Goal: Transaction & Acquisition: Purchase product/service

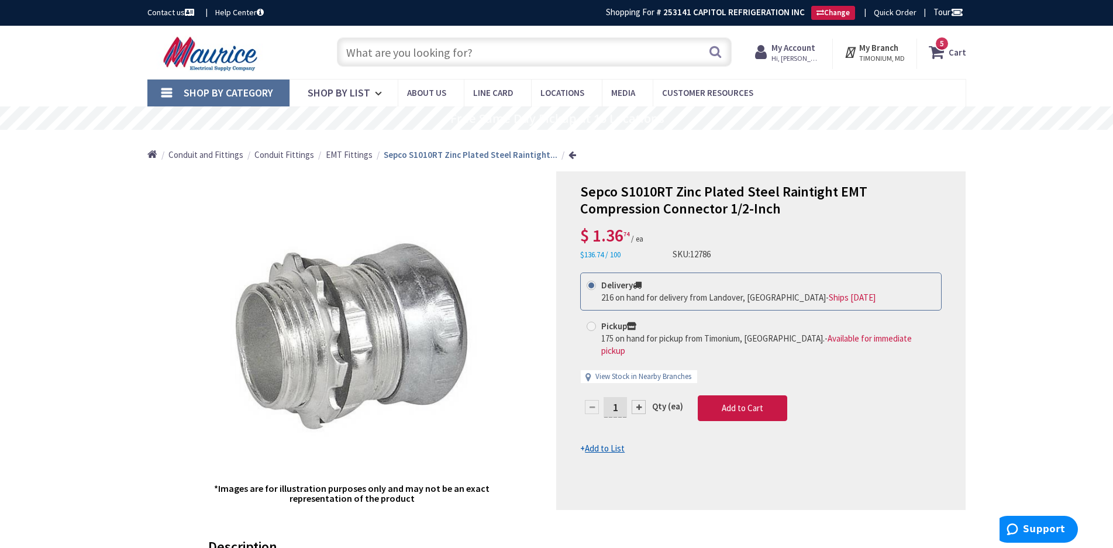
click at [482, 56] on input "text" at bounding box center [534, 51] width 395 height 29
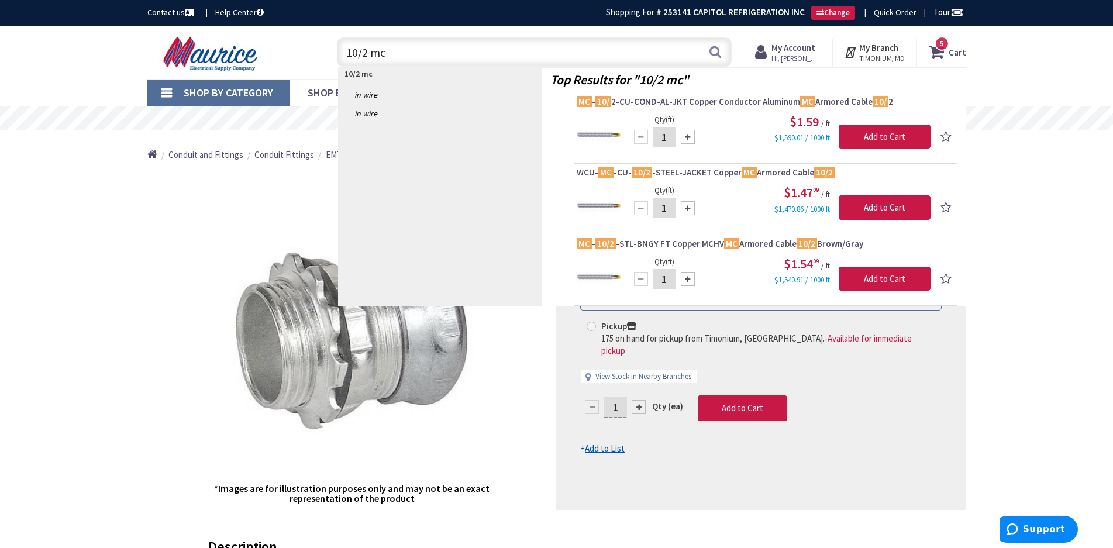
click at [422, 56] on input "10/2 mc" at bounding box center [534, 51] width 395 height 29
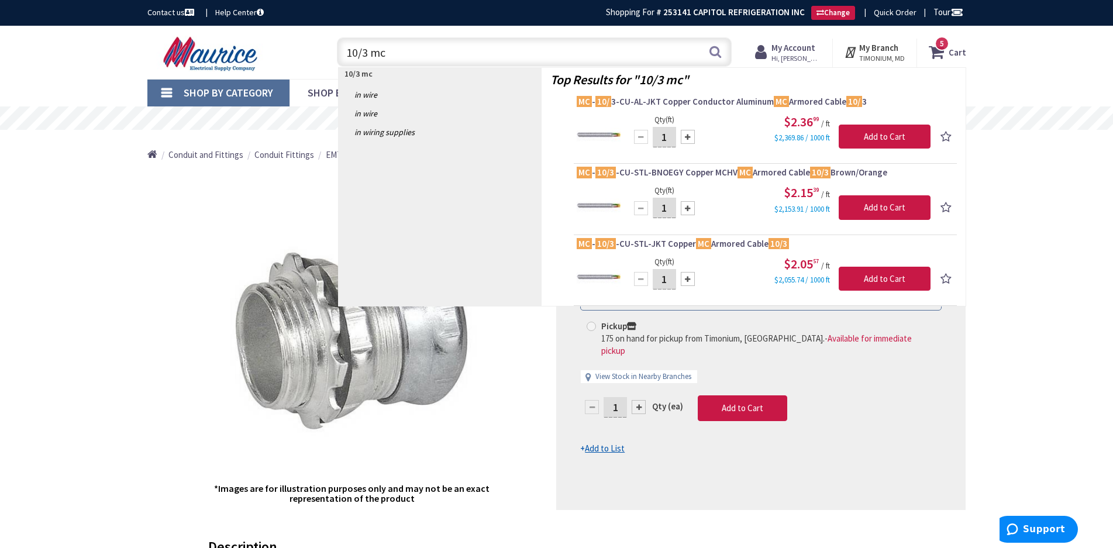
click at [403, 51] on input "10/3 mc" at bounding box center [534, 51] width 395 height 29
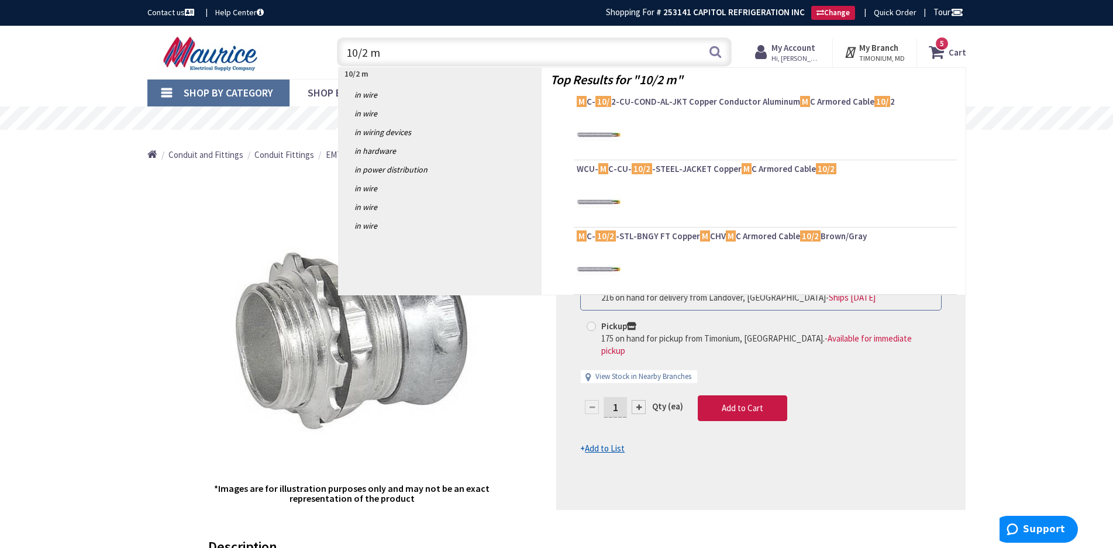
type input "10/2 mc"
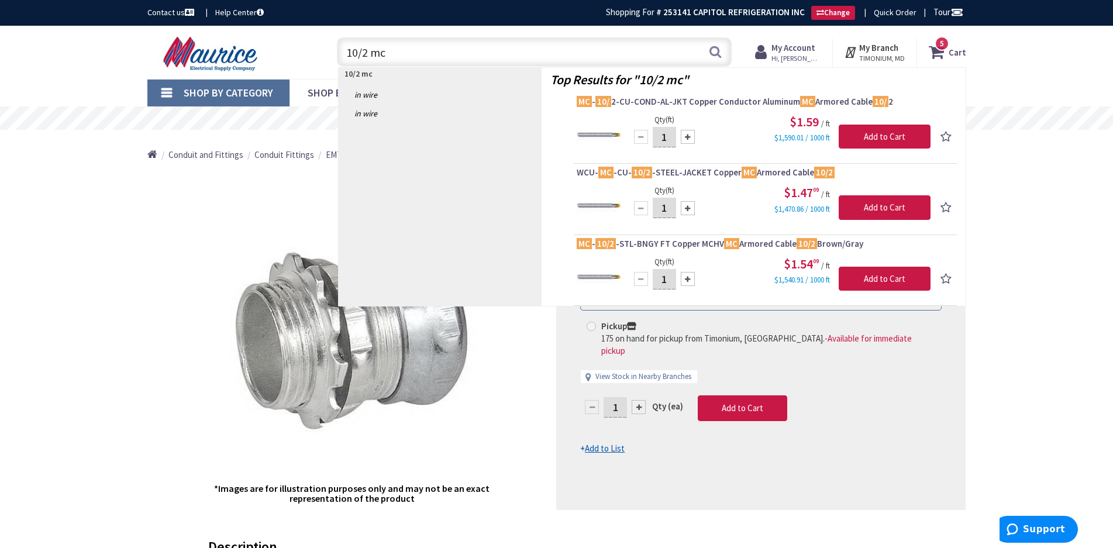
click at [690, 103] on span "MC - 10/ 2-CU-COND-AL-JKT Copper Conductor Aluminum MC Armored Cable 10/ 2" at bounding box center [764, 102] width 377 height 12
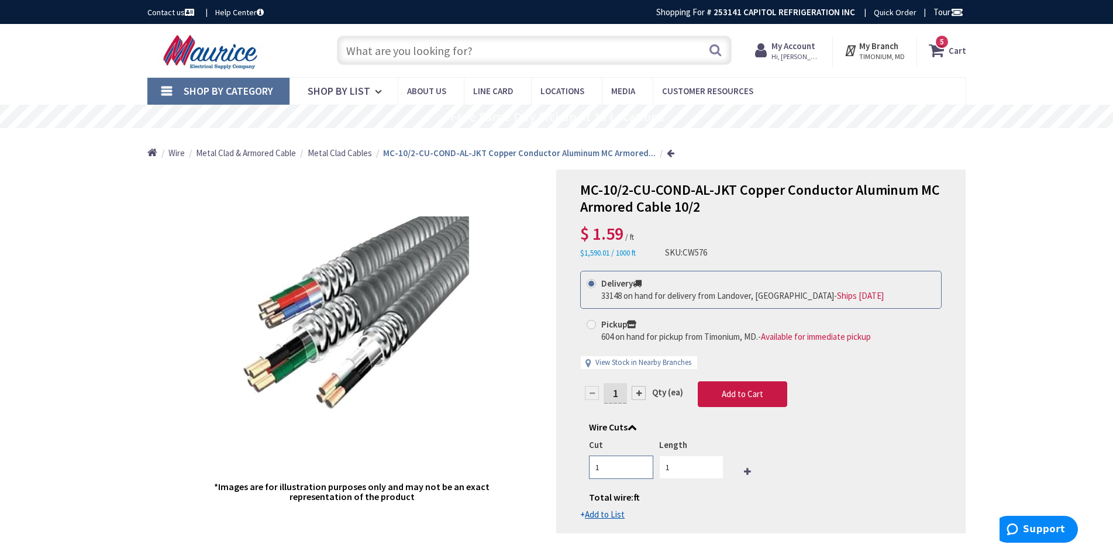
click at [607, 465] on input "1" at bounding box center [621, 466] width 64 height 23
click at [673, 469] on input "1" at bounding box center [691, 466] width 64 height 23
drag, startPoint x: 662, startPoint y: 467, endPoint x: 677, endPoint y: 466, distance: 15.2
click at [677, 466] on input "1" at bounding box center [691, 466] width 64 height 23
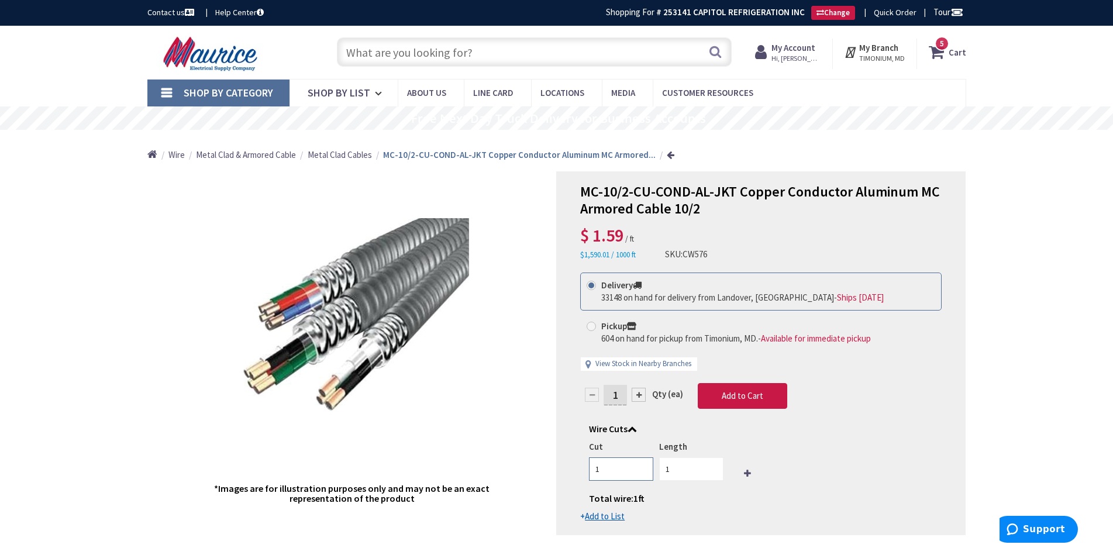
click at [621, 464] on input "1" at bounding box center [621, 468] width 64 height 23
click at [684, 472] on input "1" at bounding box center [691, 468] width 64 height 23
click at [712, 465] on input "38" at bounding box center [691, 468] width 64 height 23
click at [681, 467] on input "38" at bounding box center [691, 468] width 64 height 23
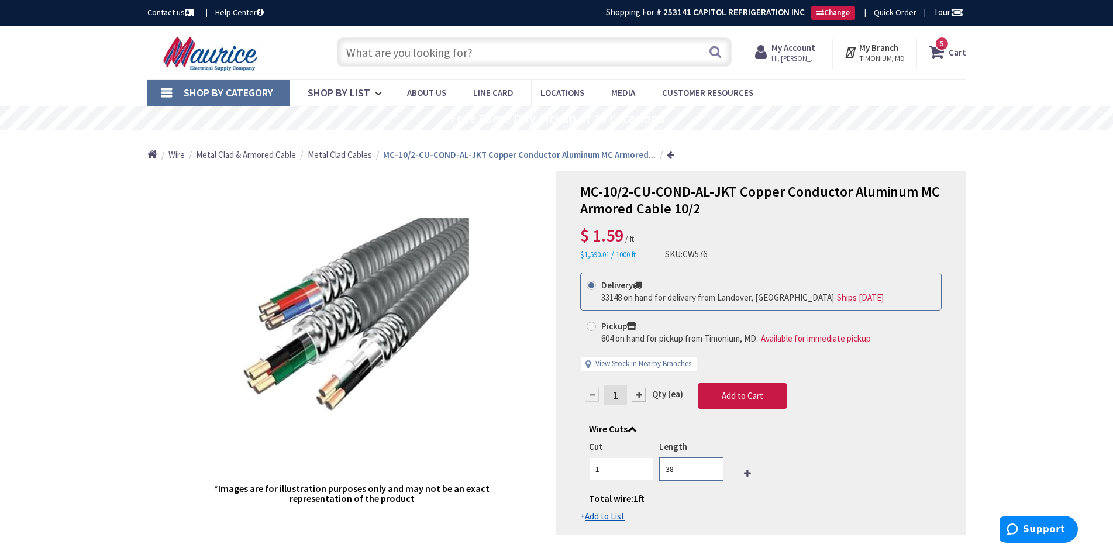
click at [681, 467] on input "38" at bounding box center [691, 468] width 64 height 23
type input "250"
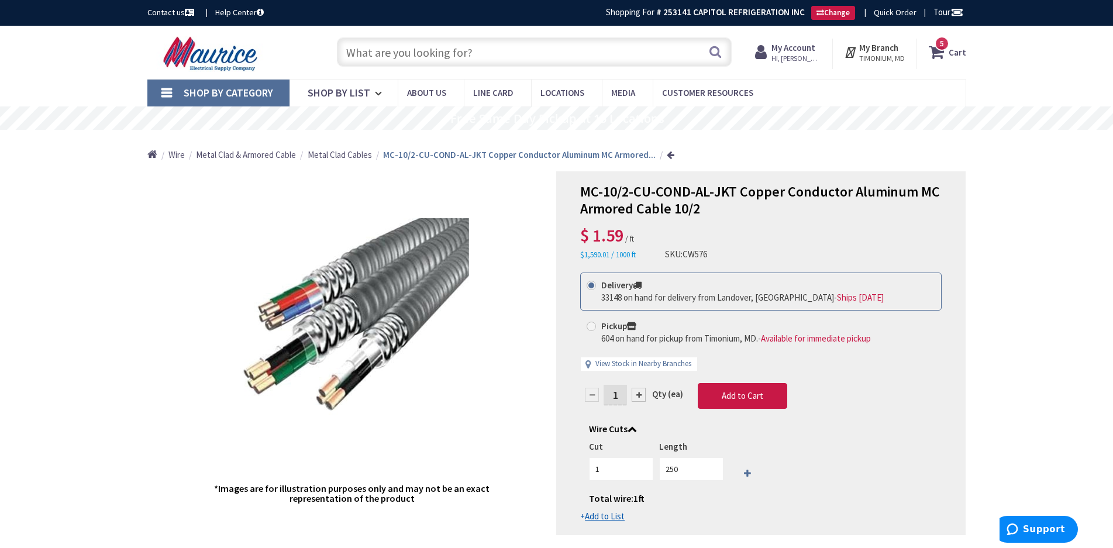
click at [748, 475] on div "Cut 1 Length 250 Total wire: 1 ft Ordered wire quantity does not match the tota…" at bounding box center [761, 472] width 344 height 64
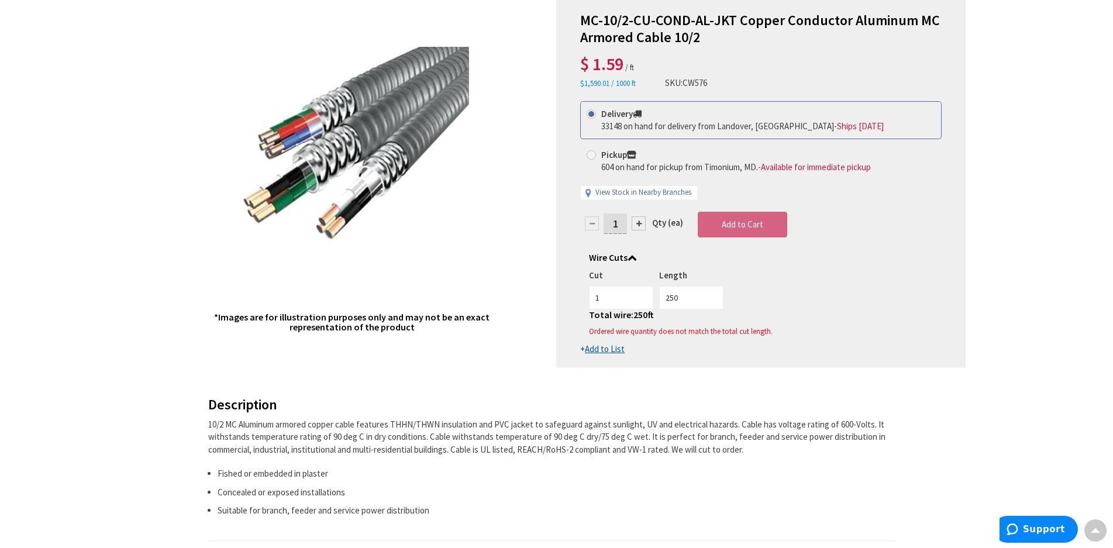
scroll to position [86, 0]
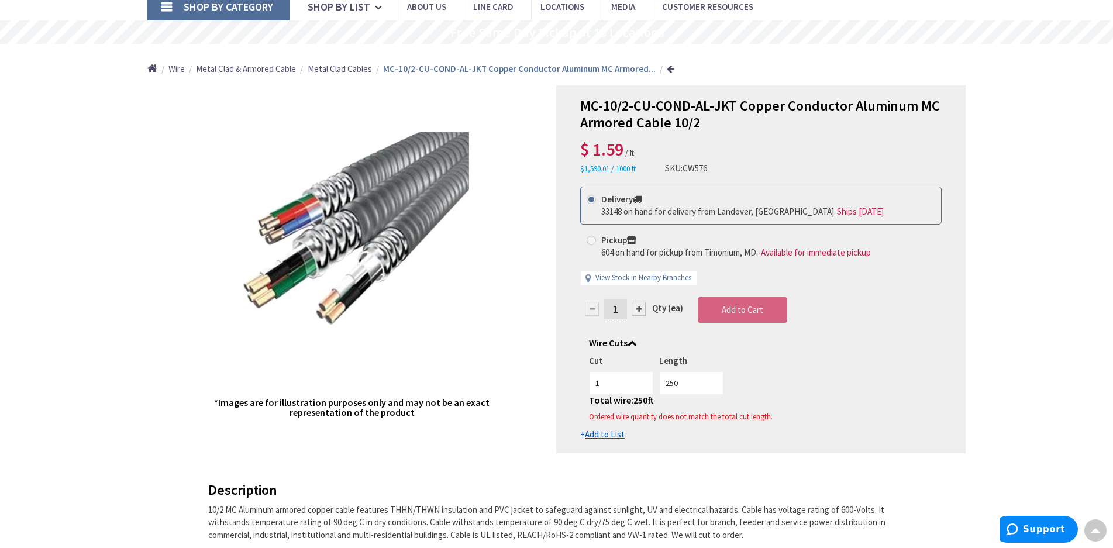
click at [617, 312] on input "1" at bounding box center [614, 309] width 23 height 20
type input "250"
click at [784, 338] on form "This product is Discontinued Delivery 33148 on hand for delivery from Landover,…" at bounding box center [760, 313] width 361 height 254
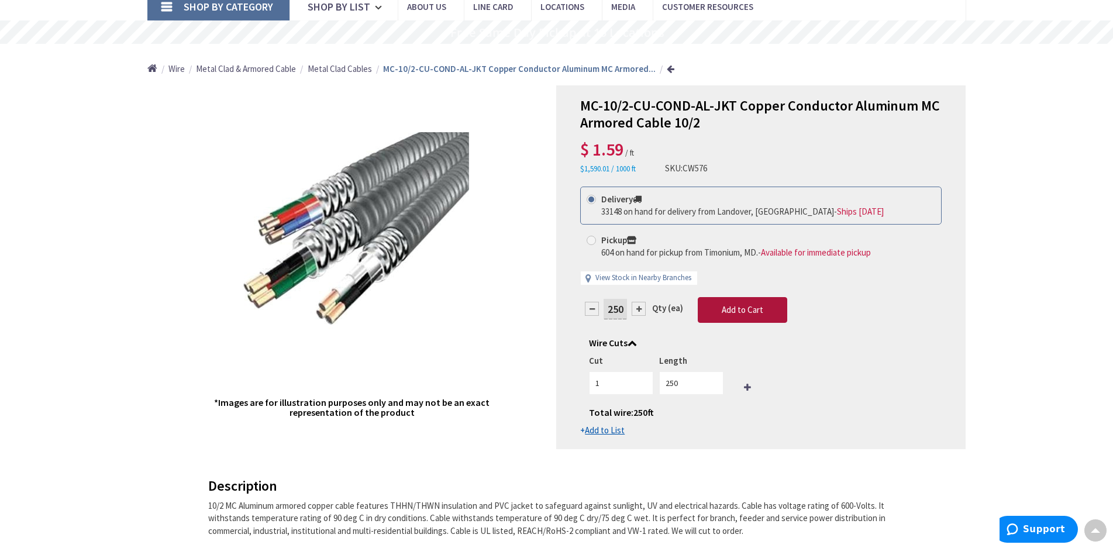
click at [742, 316] on button "Add to Cart" at bounding box center [741, 310] width 89 height 26
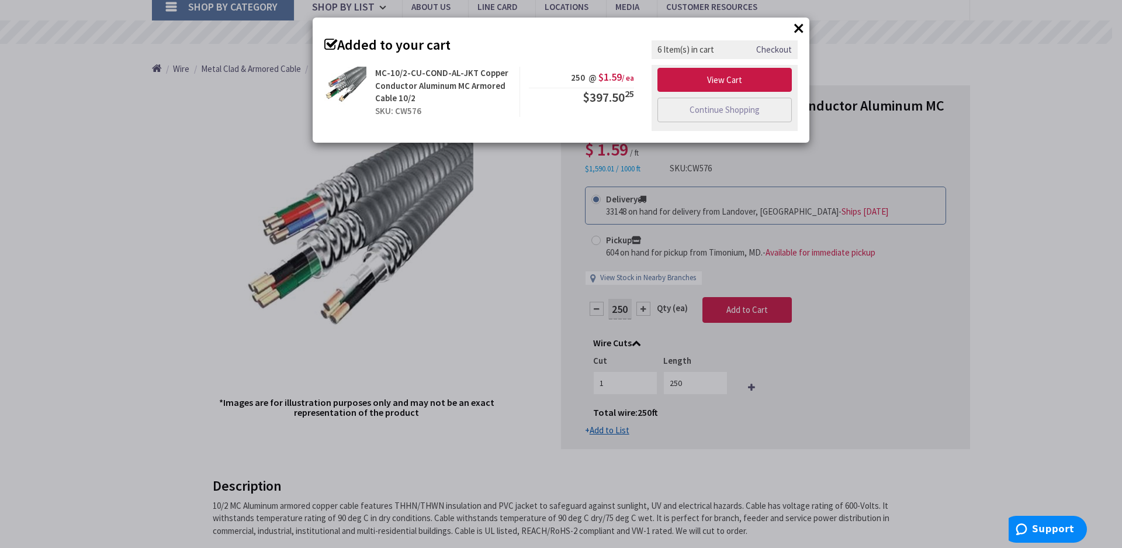
click at [799, 30] on button "×" at bounding box center [799, 28] width 18 height 18
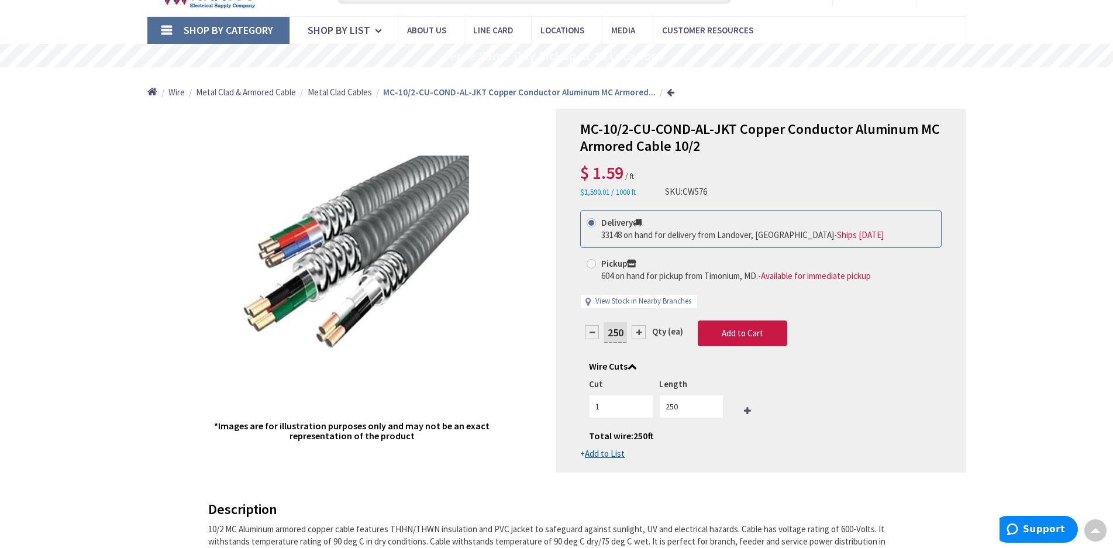
scroll to position [0, 0]
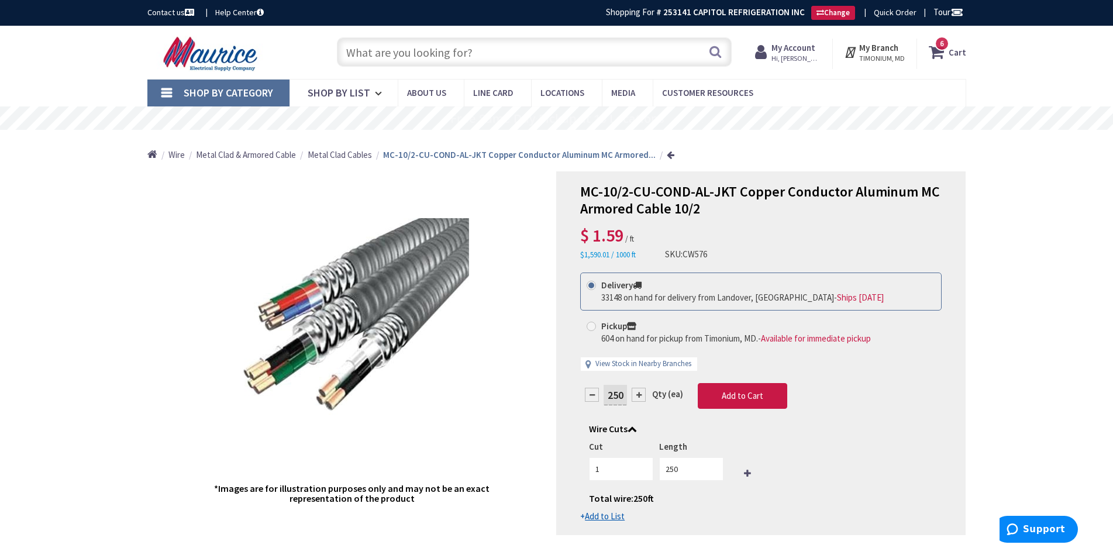
click at [661, 55] on input "text" at bounding box center [534, 51] width 395 height 29
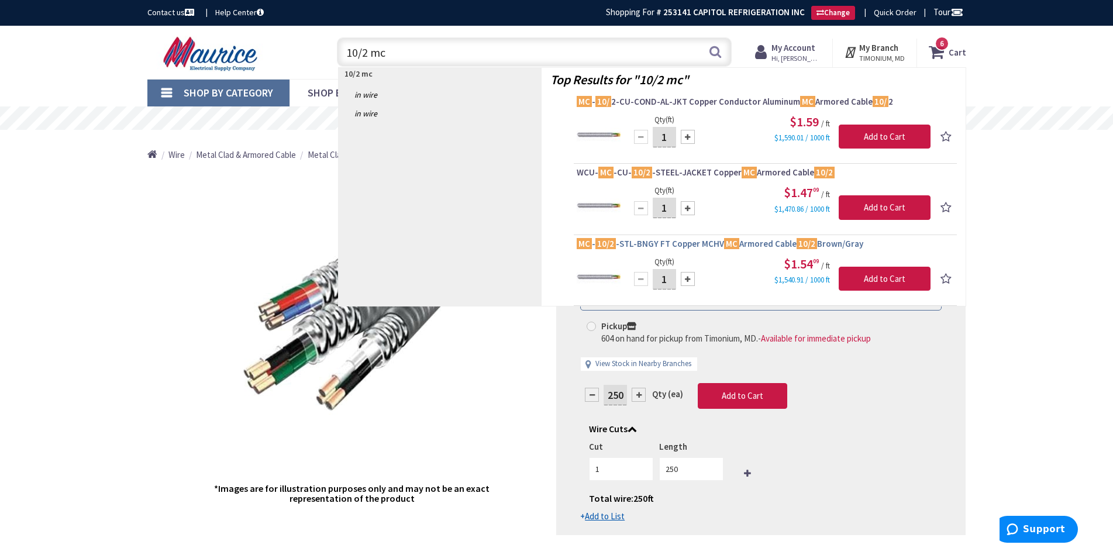
type input "10/2 mc"
click at [696, 242] on span "MC - 10/2 -STL-BNGY FT Copper MCHV MC Armored Cable 10/2 Brown/Gray" at bounding box center [764, 244] width 377 height 12
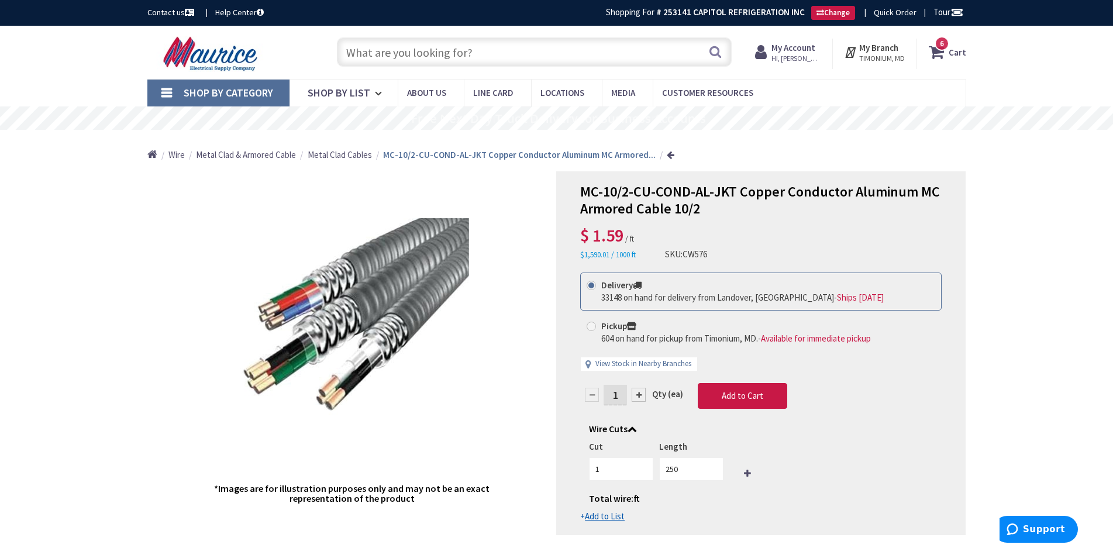
click at [377, 57] on input "text" at bounding box center [534, 51] width 395 height 29
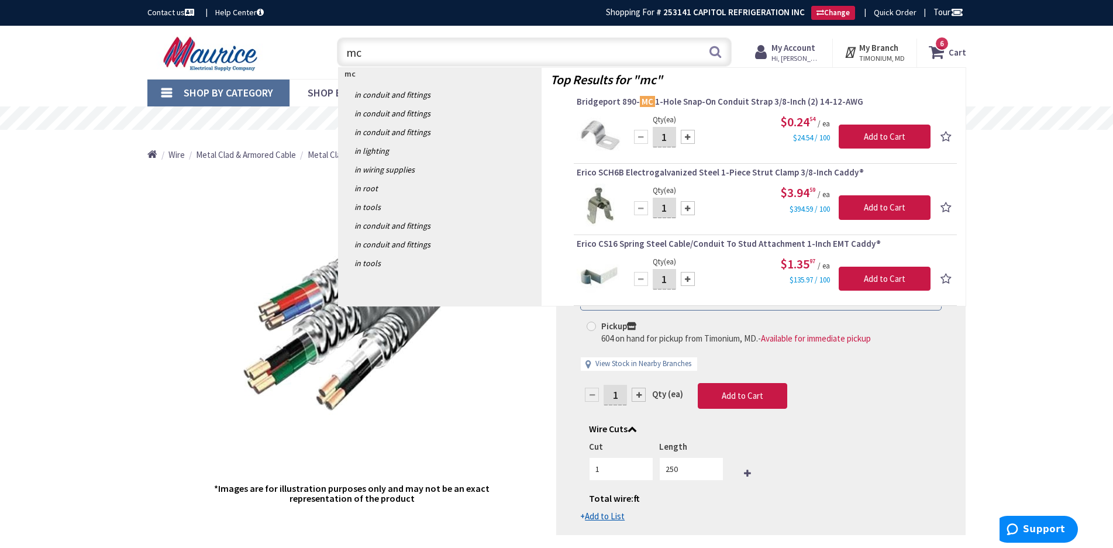
type input "m"
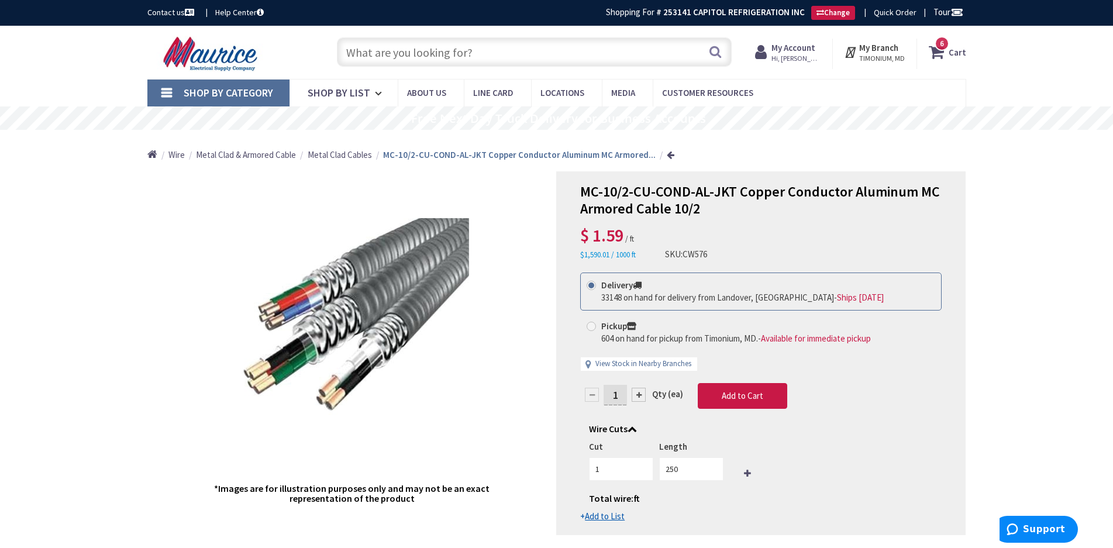
click at [185, 99] on span "Shop By Category" at bounding box center [228, 92] width 89 height 13
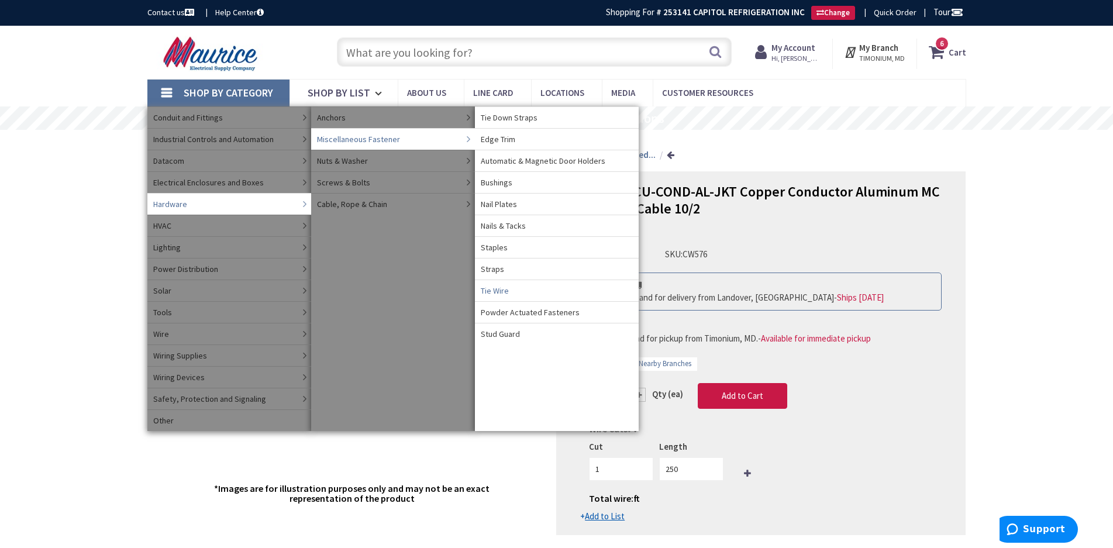
click at [501, 295] on span "Tie Wire" at bounding box center [495, 291] width 28 height 12
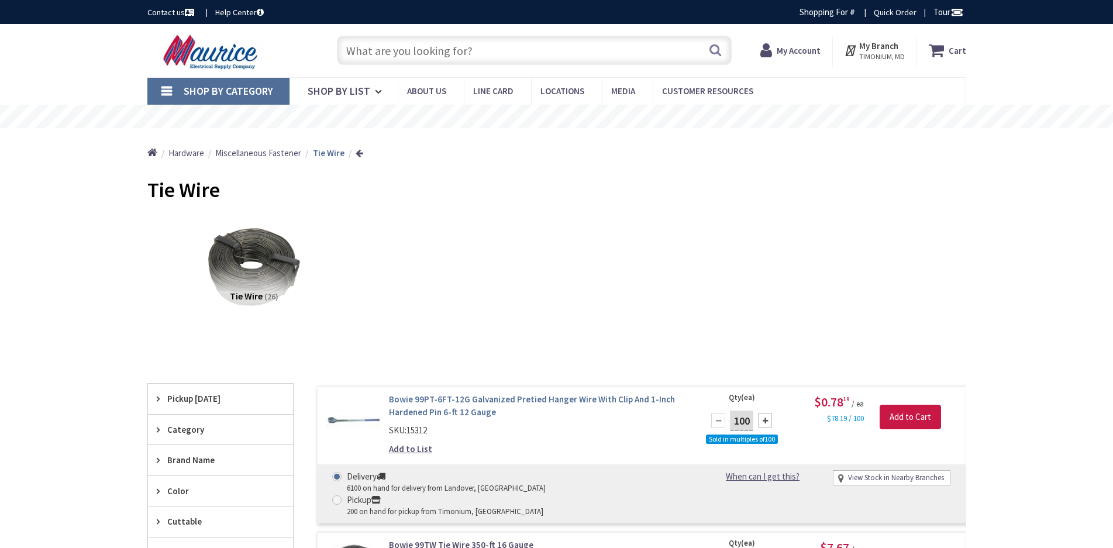
drag, startPoint x: 495, startPoint y: 302, endPoint x: 680, endPoint y: 394, distance: 206.5
click at [496, 302] on div "Tie Wire (26)" at bounding box center [557, 276] width 778 height 126
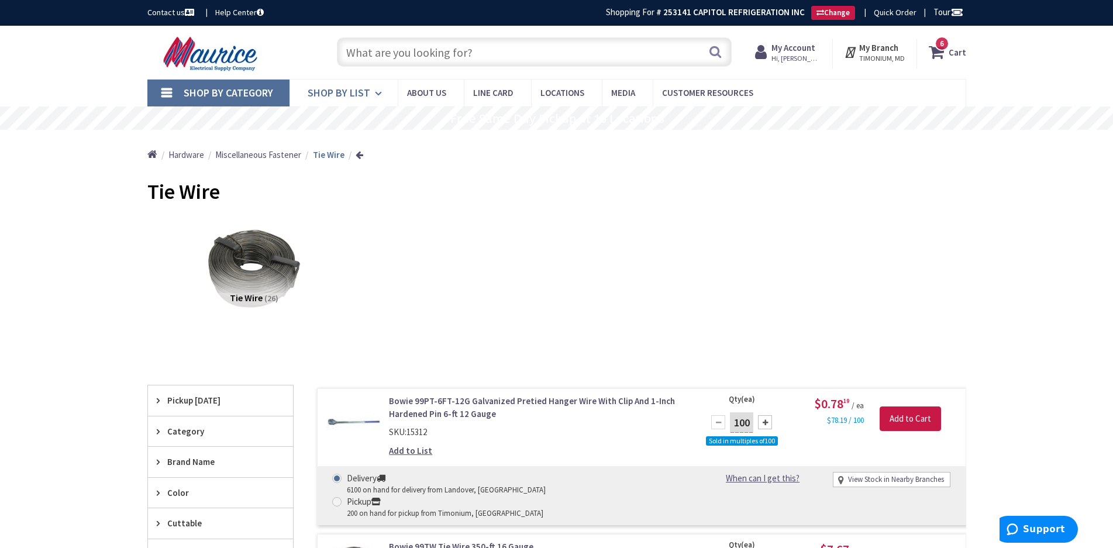
click at [320, 90] on span "Shop By List" at bounding box center [339, 92] width 63 height 13
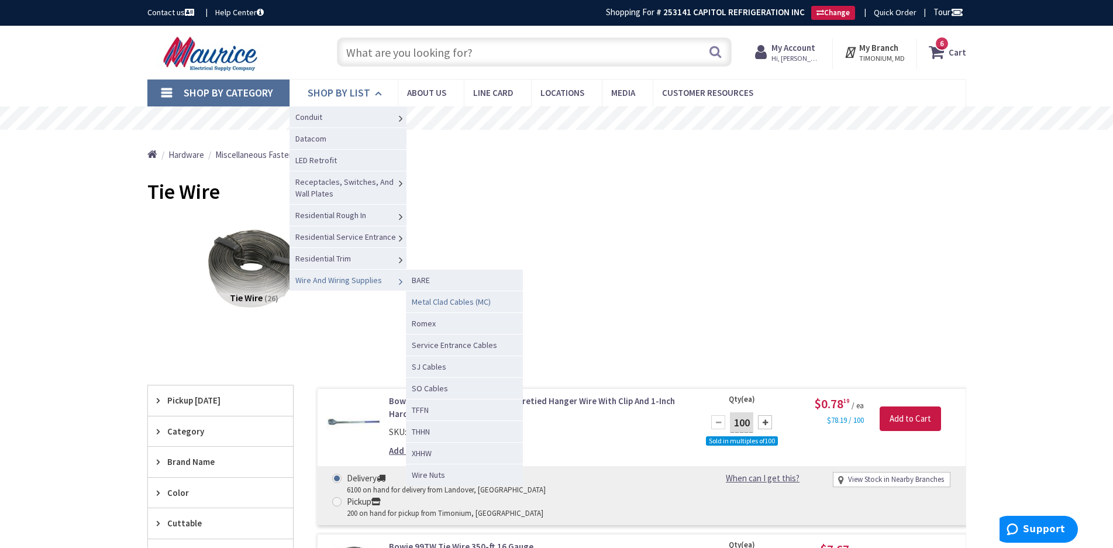
click at [421, 302] on span "Metal Clad Cables (MC)" at bounding box center [451, 301] width 79 height 11
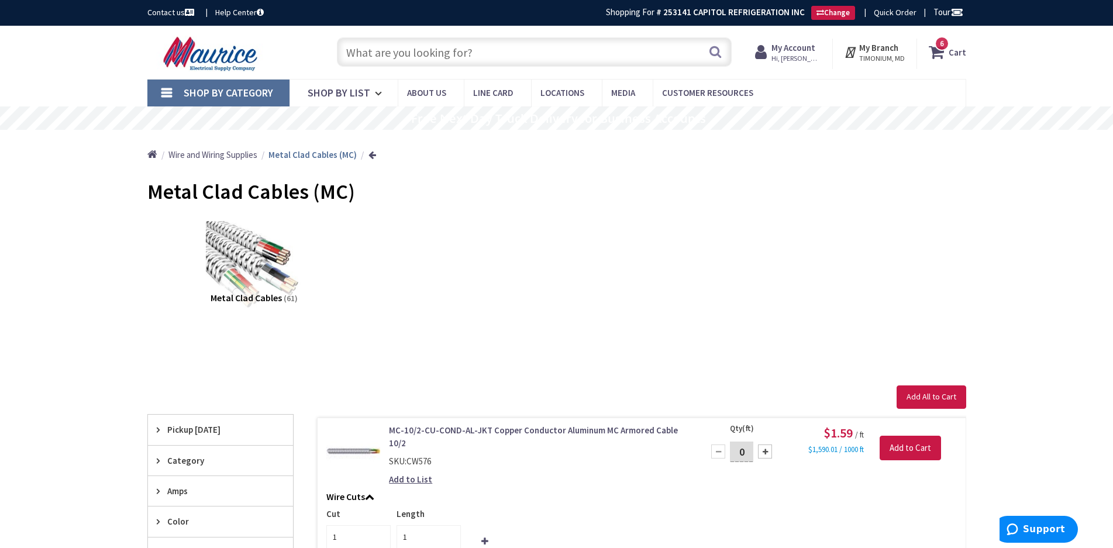
click at [197, 91] on span "Shop By Category" at bounding box center [228, 92] width 89 height 13
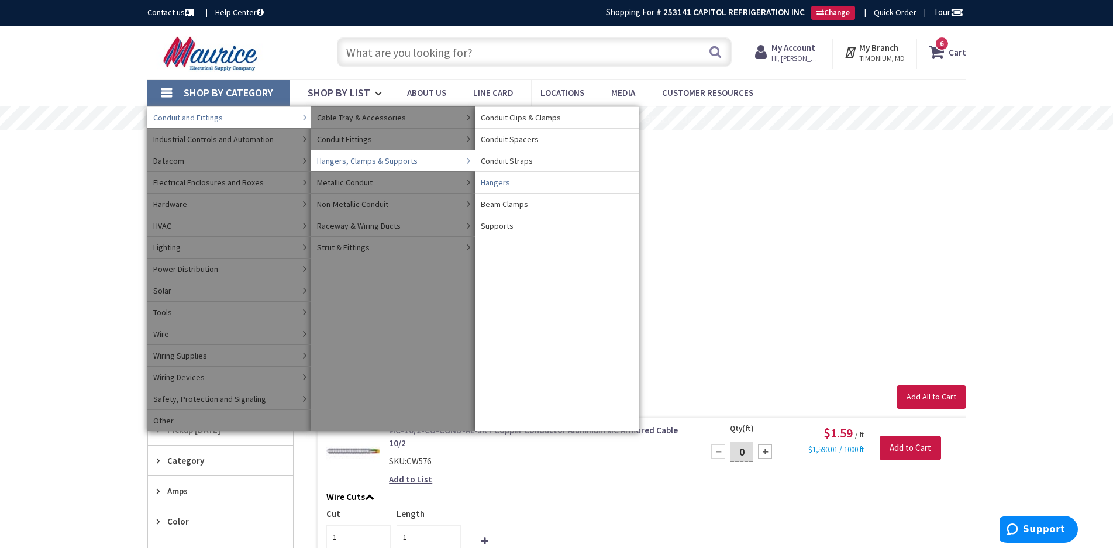
click at [504, 183] on span "Hangers" at bounding box center [495, 183] width 29 height 12
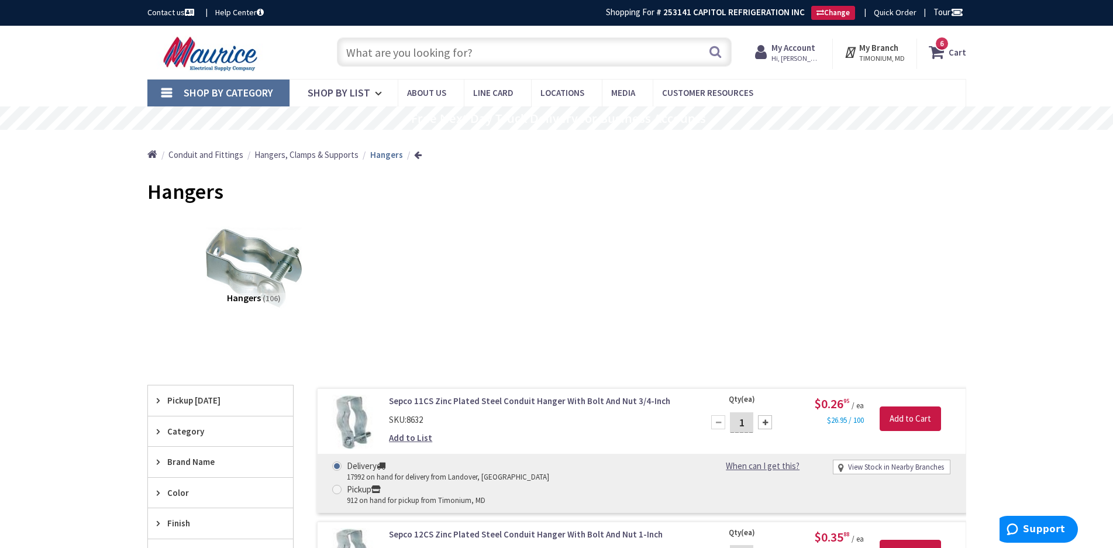
click at [464, 49] on input "text" at bounding box center [534, 51] width 395 height 29
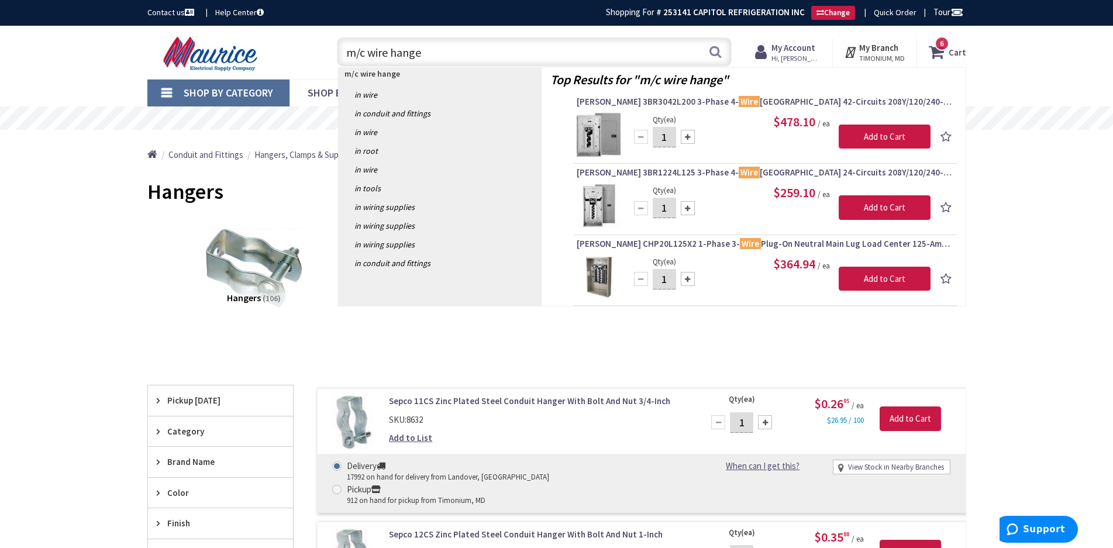
type input "m/c wire hanger"
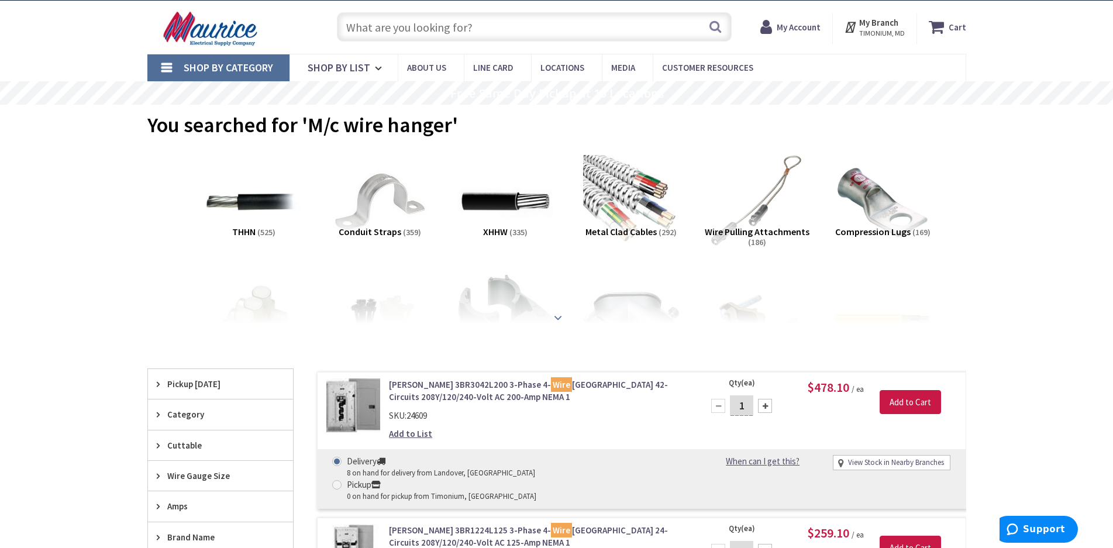
click at [557, 313] on strong at bounding box center [558, 316] width 14 height 13
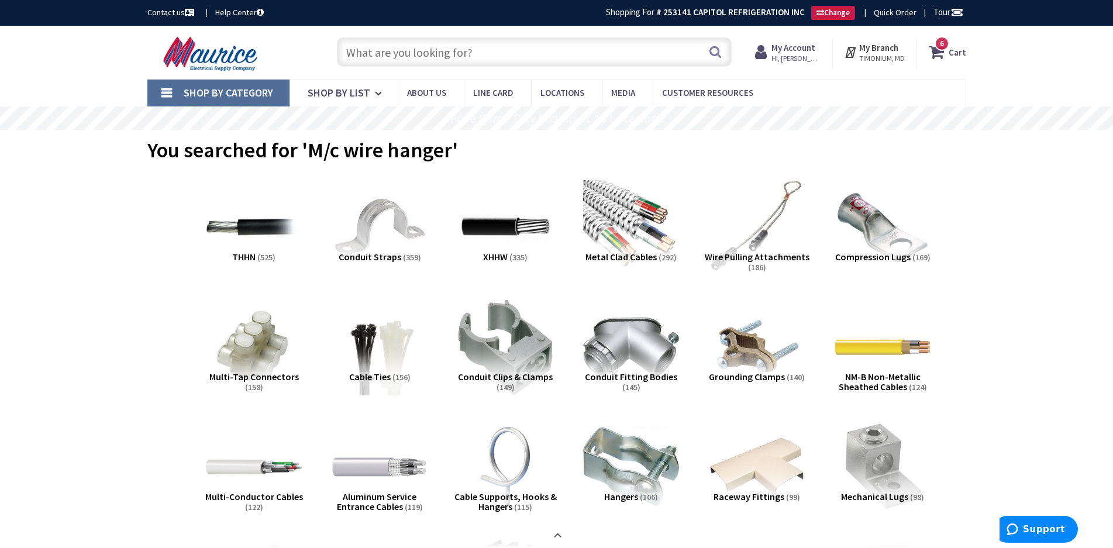
click at [482, 53] on input "text" at bounding box center [534, 51] width 395 height 29
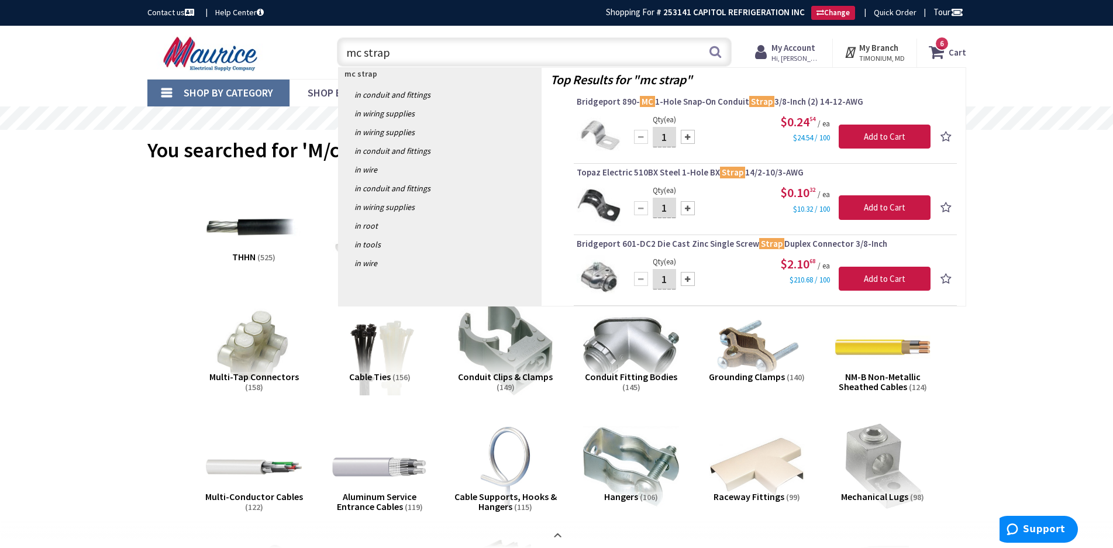
click at [421, 56] on input "mc strap" at bounding box center [534, 51] width 395 height 29
type input "mc strap drop wire"
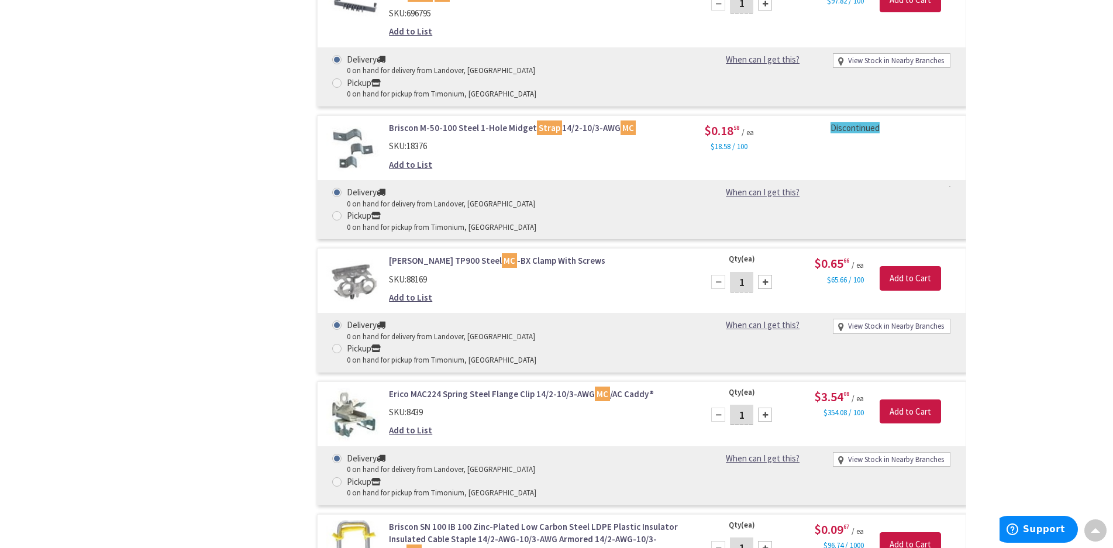
scroll to position [1327, 0]
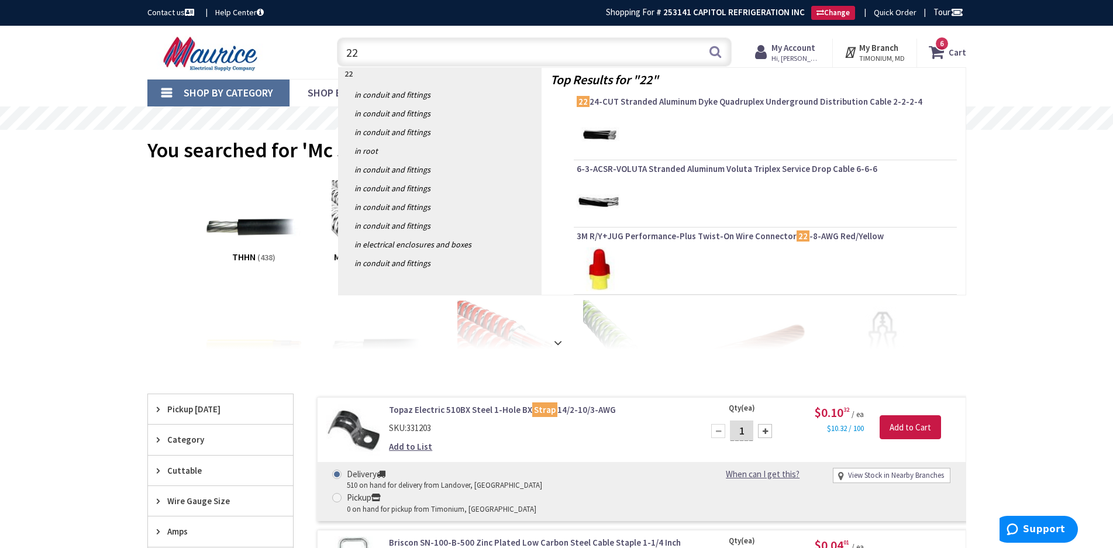
type input "2"
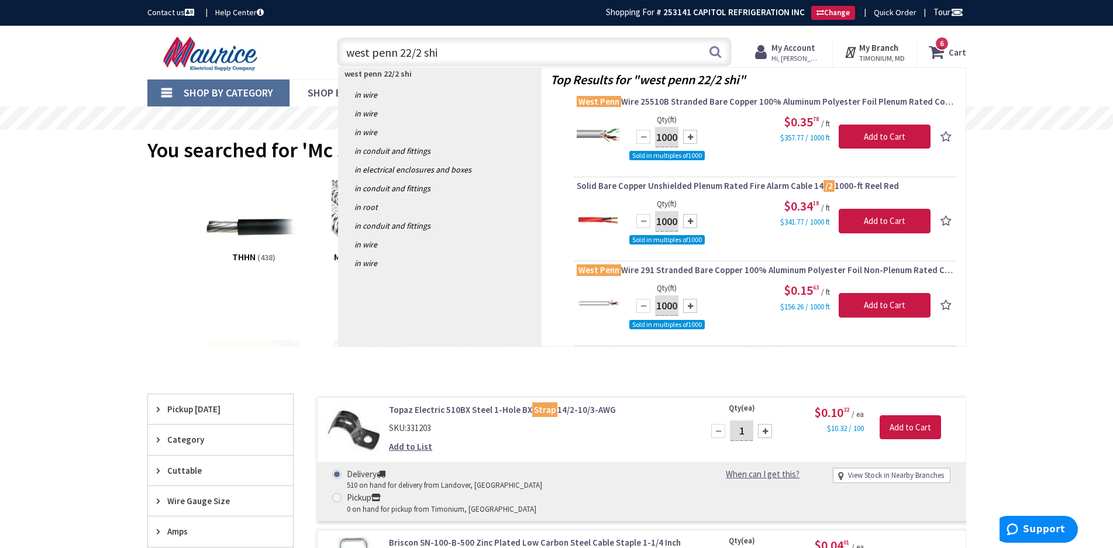
type input "west penn 22/2 shi"
